Goal: Check status: Check status

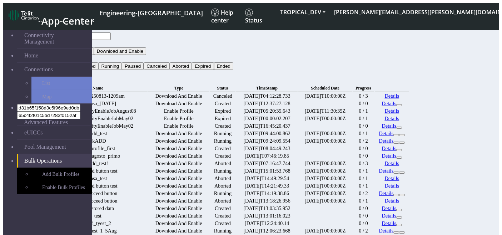
drag, startPoint x: 423, startPoint y: 85, endPoint x: 408, endPoint y: 87, distance: 15.6
click at [374, 93] on td "0 / 3" at bounding box center [362, 96] width 21 height 7
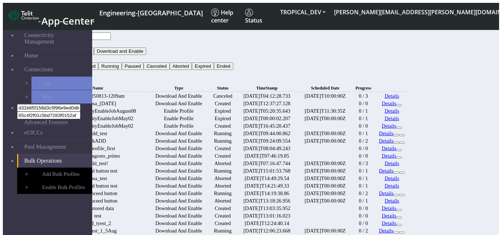
click at [374, 93] on td "0 / 3" at bounding box center [362, 96] width 21 height 7
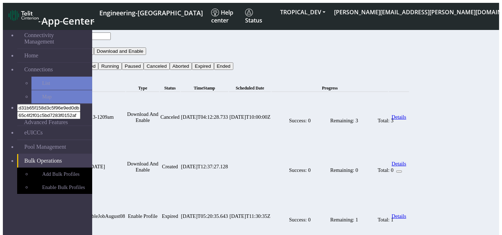
click at [393, 116] on div "Total: 3" at bounding box center [385, 120] width 16 height 8
drag, startPoint x: 358, startPoint y: 97, endPoint x: 439, endPoint y: 108, distance: 81.4
click at [410, 108] on div "Success: 0 Remaining: 3 Total: 3" at bounding box center [341, 120] width 139 height 42
click at [410, 113] on div "Success: 0 Remaining: 3 Total: 3" at bounding box center [341, 120] width 139 height 42
click at [393, 116] on div "Total: 3" at bounding box center [385, 120] width 16 height 8
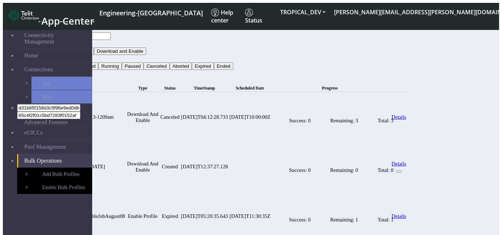
click at [289, 116] on icon at bounding box center [289, 120] width 0 height 8
drag, startPoint x: 354, startPoint y: 105, endPoint x: 457, endPoint y: 116, distance: 104.1
click at [388, 116] on td "Success: 0 Remaining: 3 Total: 3" at bounding box center [329, 117] width 116 height 49
click at [229, 115] on td "2025-08-13T04:12:28.733" at bounding box center [205, 117] width 48 height 49
click at [180, 163] on td "Created" at bounding box center [170, 166] width 20 height 49
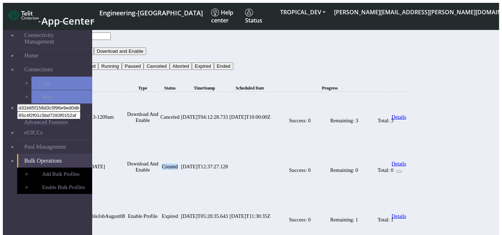
click at [180, 163] on td "Created" at bounding box center [170, 166] width 20 height 49
click at [159, 111] on td "Download And Enable" at bounding box center [142, 117] width 33 height 49
